Goal: Task Accomplishment & Management: Use online tool/utility

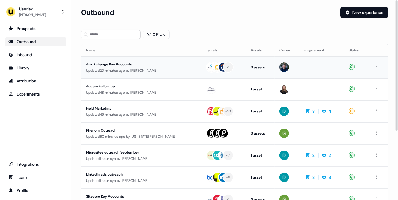
click at [180, 64] on div "AvidXchange Key Accounts" at bounding box center [136, 64] width 100 height 6
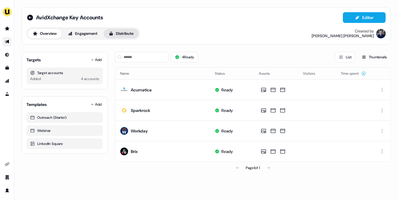
click at [127, 34] on button "Distribute" at bounding box center [121, 34] width 35 height 10
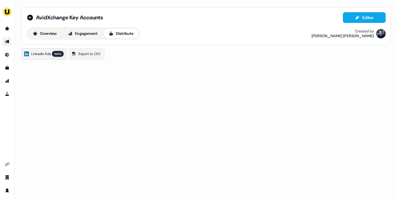
click at [54, 56] on link "LinkedIn Ads beta" at bounding box center [43, 53] width 45 height 11
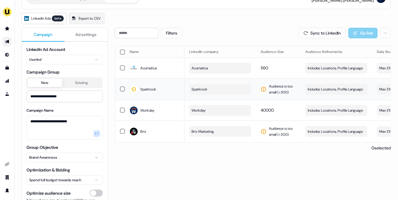
scroll to position [36, 0]
click at [79, 178] on html "**********" at bounding box center [199, 100] width 398 height 200
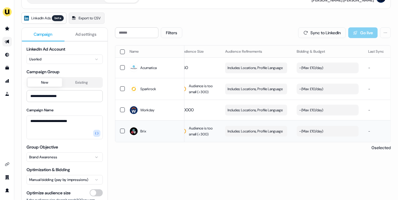
scroll to position [0, 127]
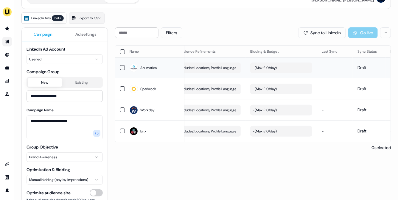
click at [268, 67] on div "- ( Max £10/day )" at bounding box center [265, 68] width 24 height 6
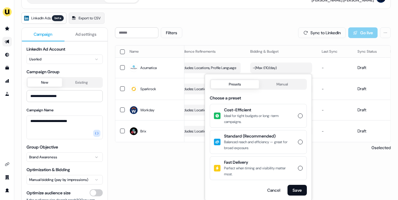
click at [301, 118] on button "Cost-Efficient Ideal for tight budgets or long-term campaigns." at bounding box center [300, 116] width 5 height 5
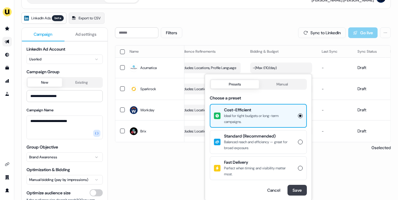
click at [296, 192] on button "Save" at bounding box center [297, 190] width 19 height 11
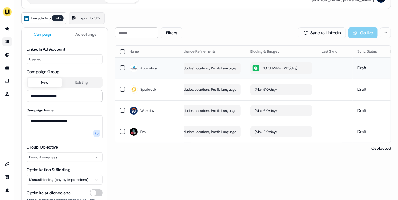
click at [257, 69] on icon "button" at bounding box center [255, 68] width 3 height 3
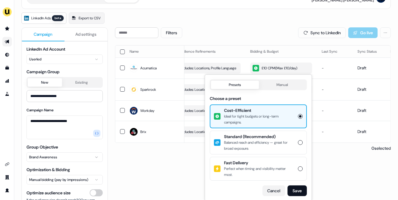
click at [276, 191] on button "Cancel" at bounding box center [274, 191] width 23 height 11
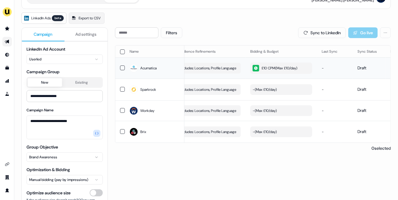
click at [267, 69] on div "£10 CPM ( Max £10/day )" at bounding box center [275, 68] width 45 height 7
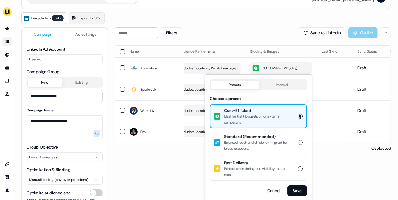
click at [67, 177] on html "**********" at bounding box center [199, 100] width 398 height 200
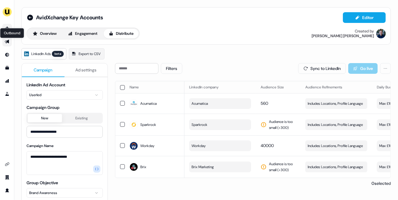
click at [10, 27] on link "Go to prospects" at bounding box center [7, 29] width 10 height 10
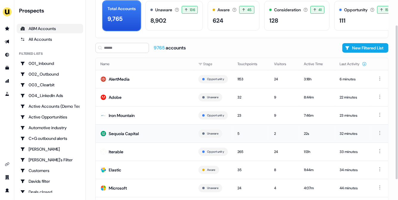
scroll to position [60, 0]
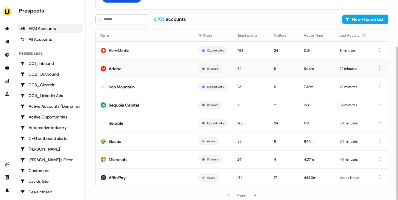
click at [152, 66] on td "Adobe" at bounding box center [145, 69] width 98 height 18
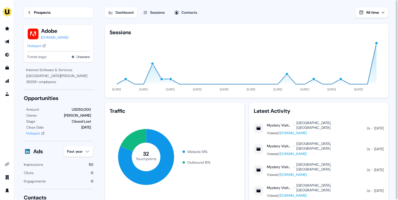
scroll to position [44, 0]
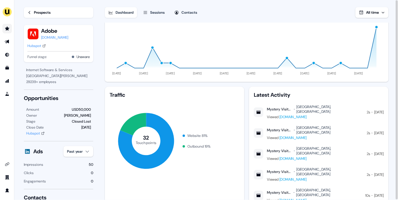
click at [8, 29] on icon "Go to prospects" at bounding box center [7, 28] width 5 height 5
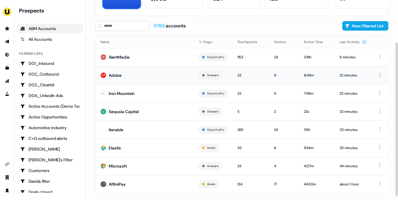
scroll to position [60, 0]
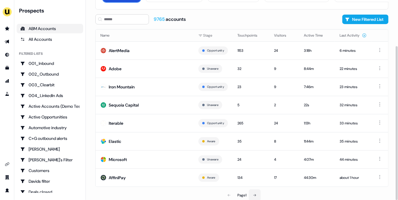
click at [257, 197] on button at bounding box center [255, 196] width 12 height 12
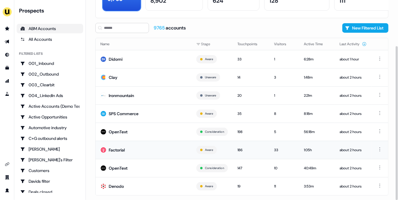
scroll to position [60, 0]
